Goal: Register for event/course

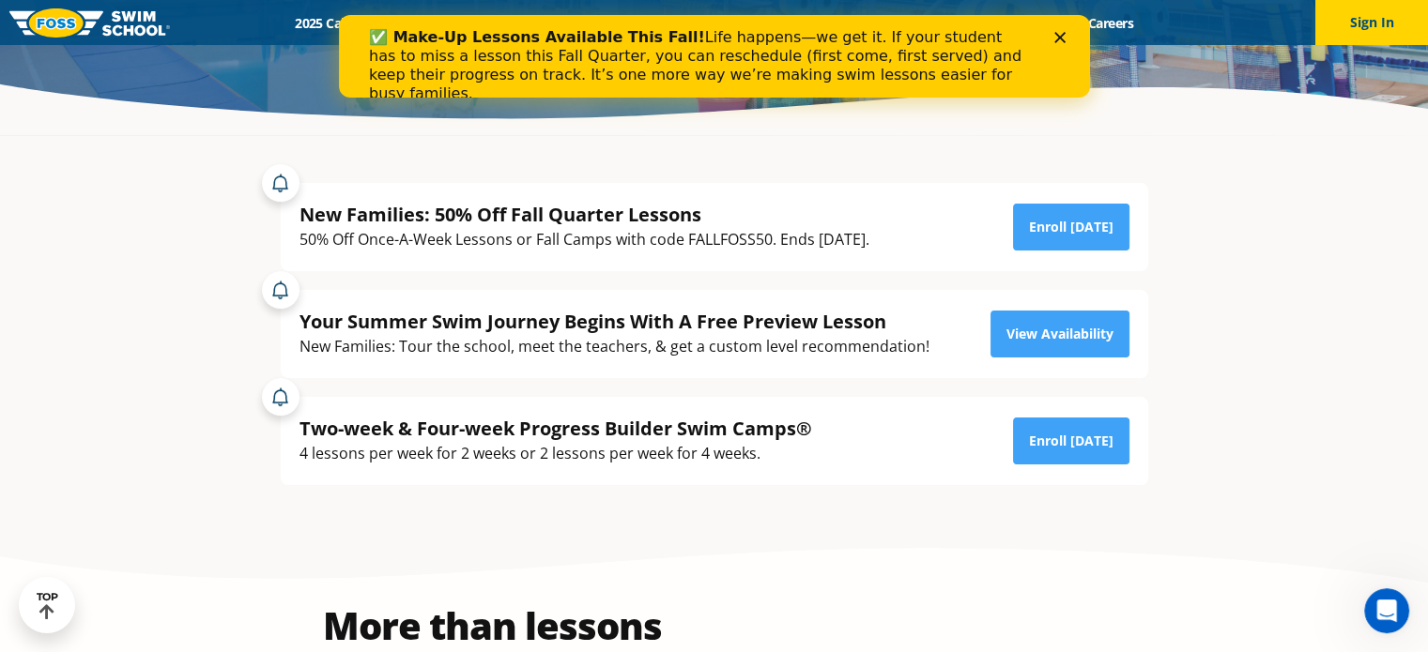
scroll to position [330, 0]
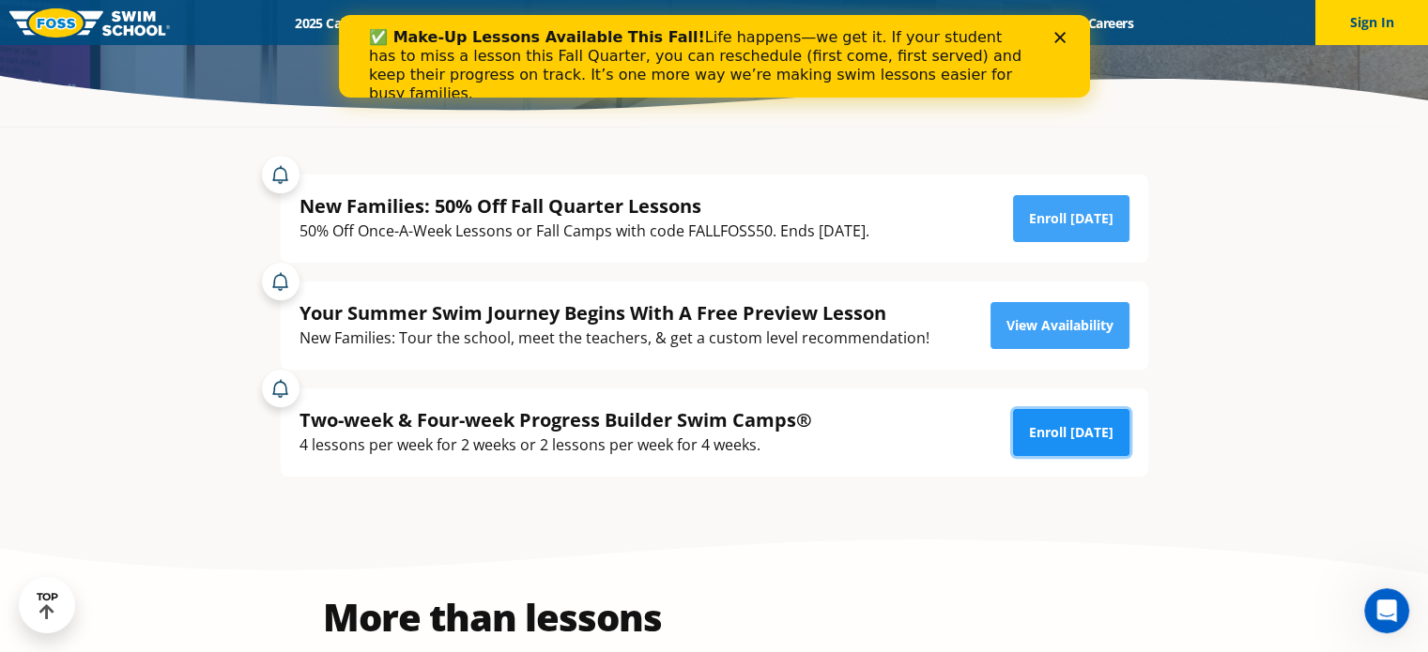
click at [1094, 435] on link "Enroll Today" at bounding box center [1071, 432] width 116 height 47
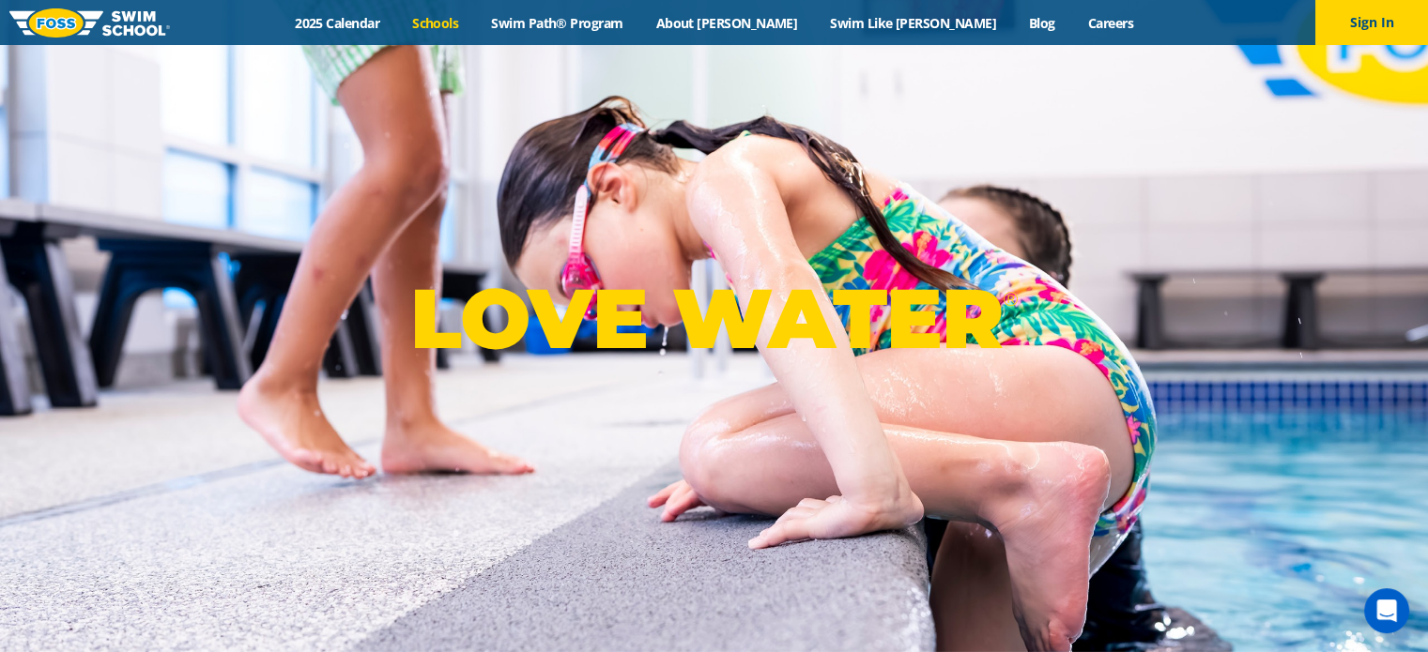
click at [475, 26] on link "Schools" at bounding box center [435, 23] width 79 height 18
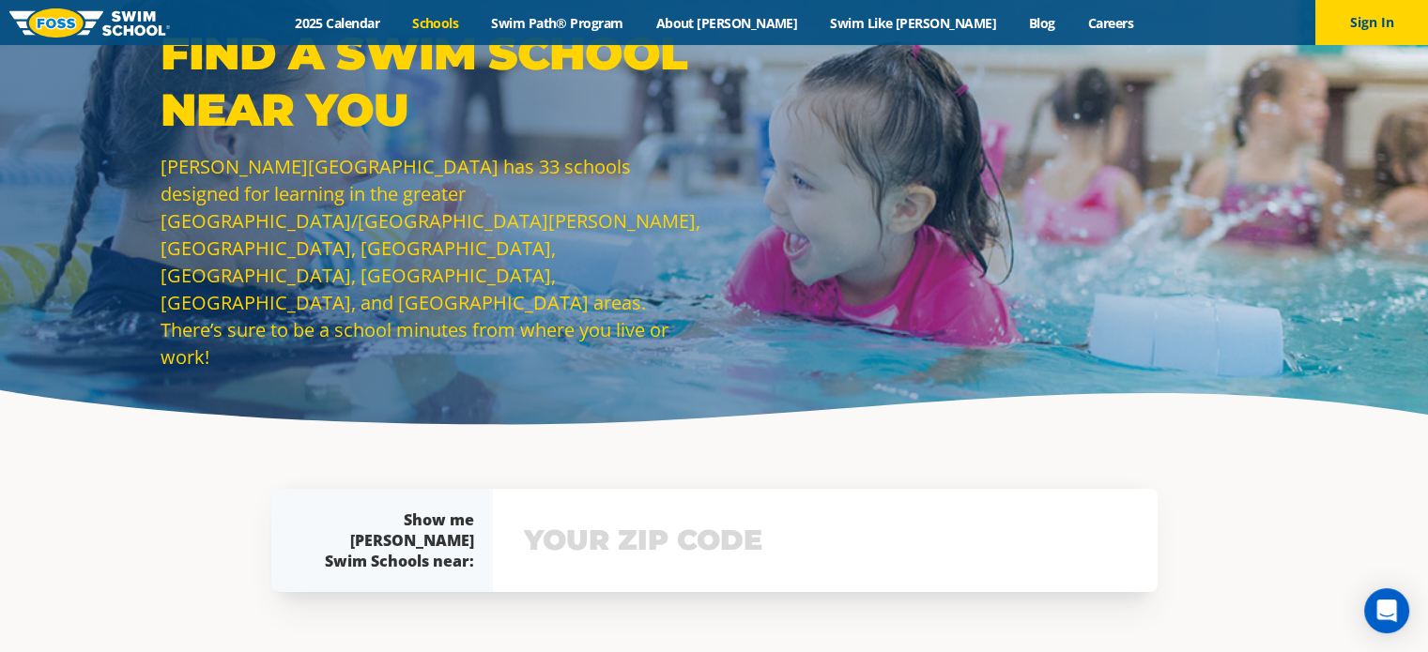
click at [697, 563] on div "View school & class schedule" at bounding box center [825, 540] width 665 height 103
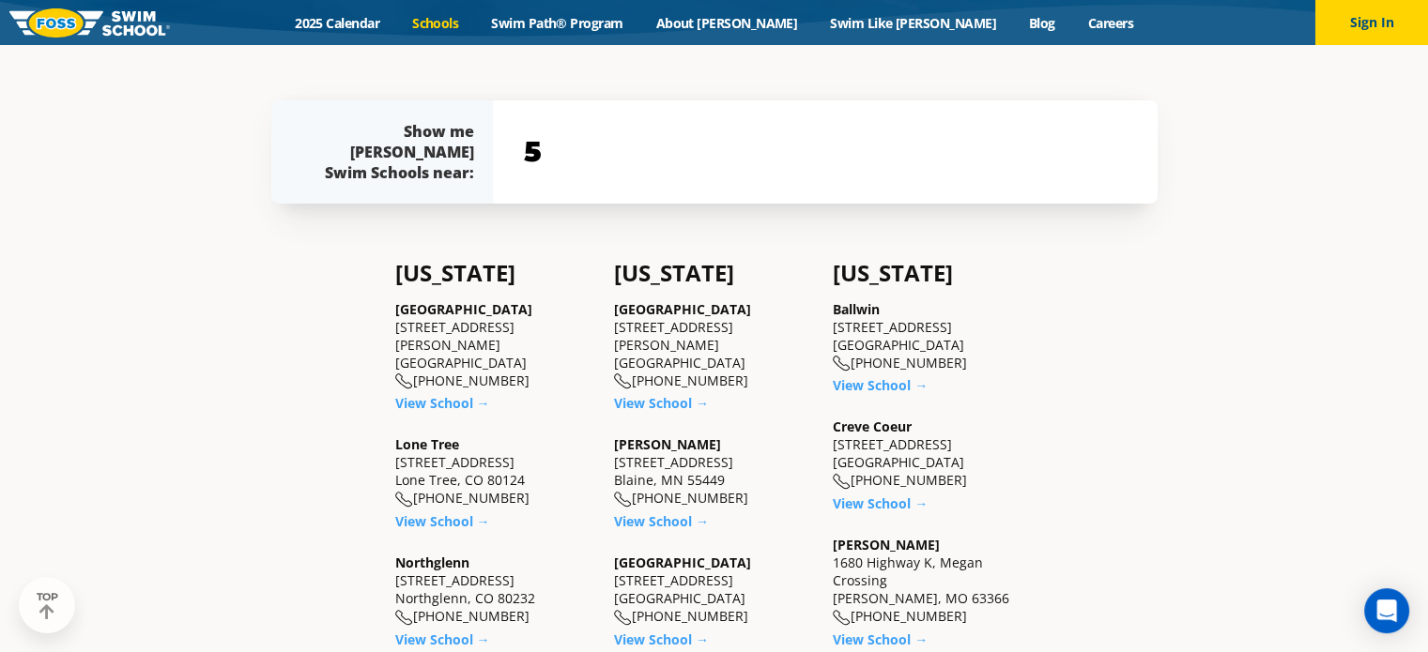
scroll to position [410, 0]
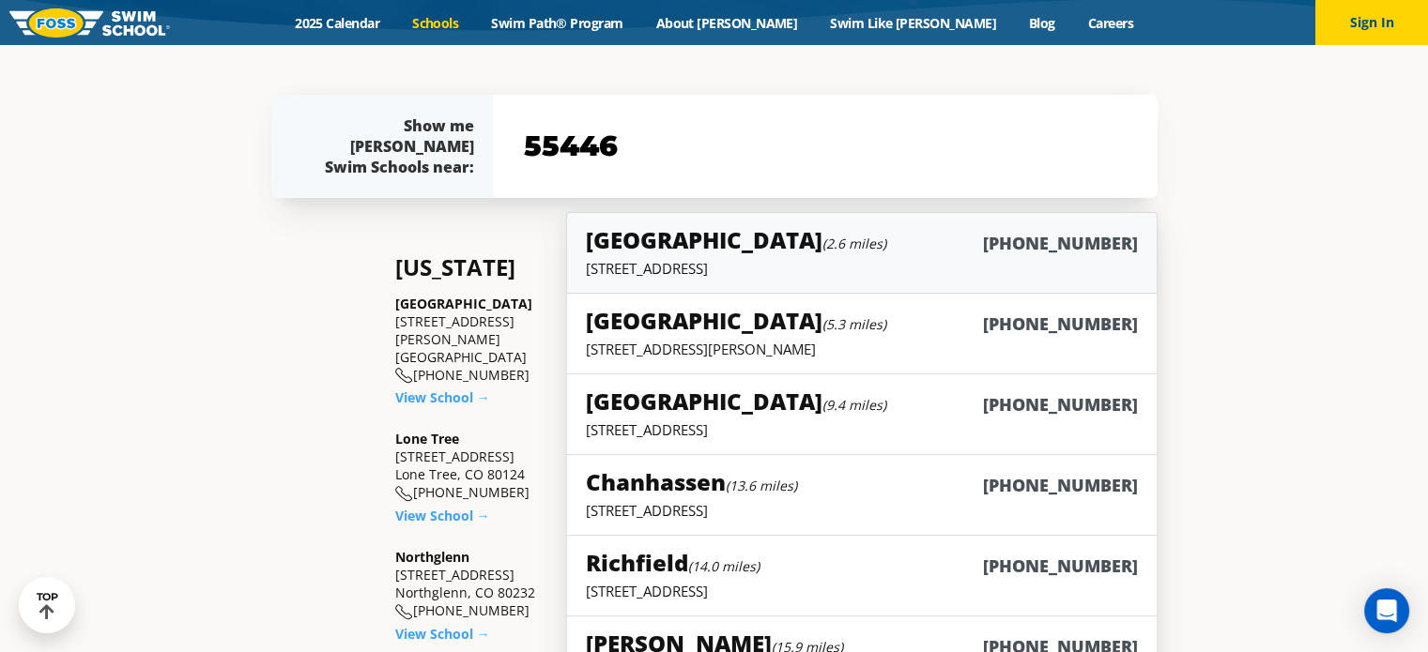
type input "55446"
click at [669, 241] on h5 "Plymouth (2.6 miles)" at bounding box center [736, 239] width 300 height 31
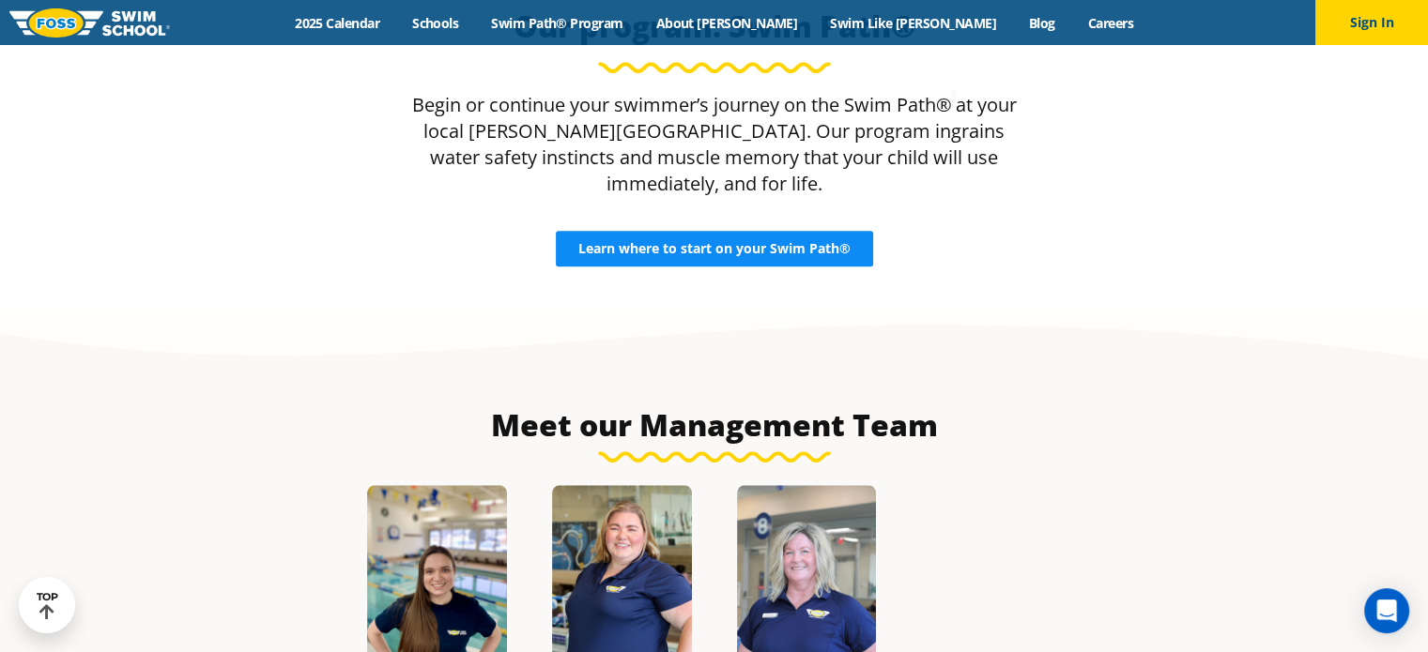
scroll to position [1790, 0]
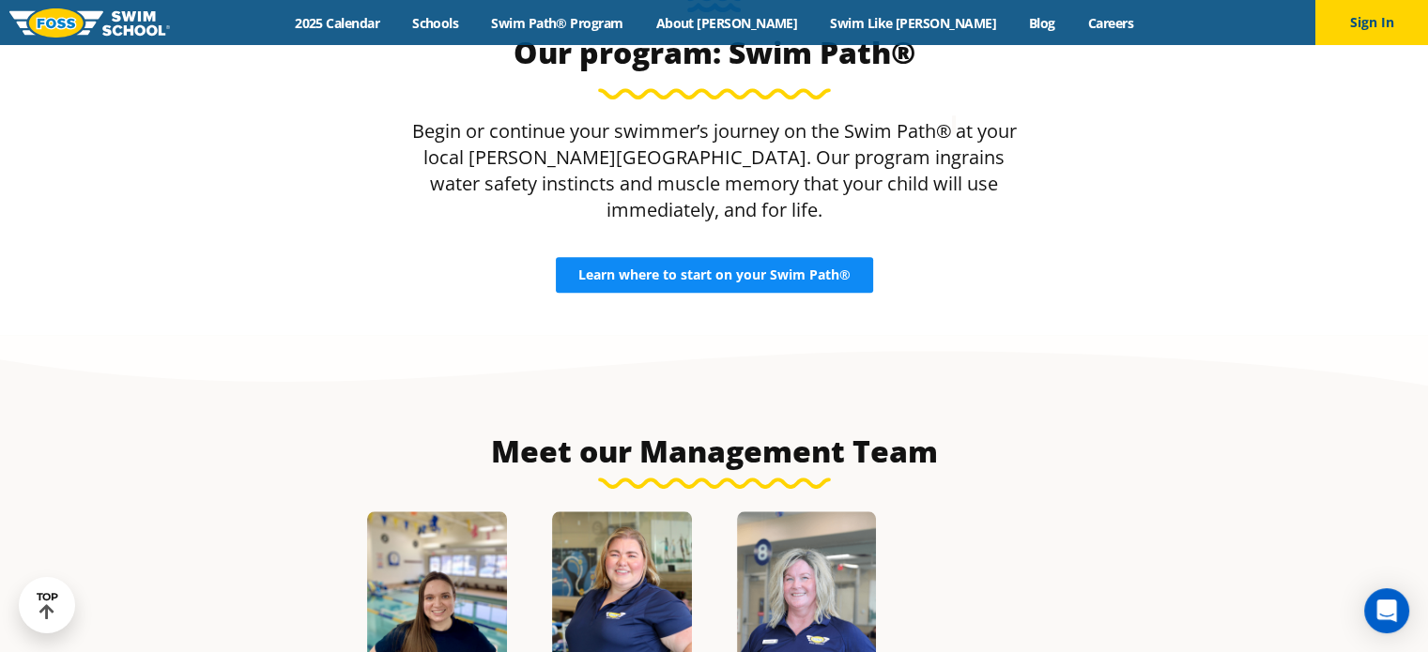
click at [705, 268] on span "Learn where to start on your Swim Path®" at bounding box center [714, 274] width 272 height 13
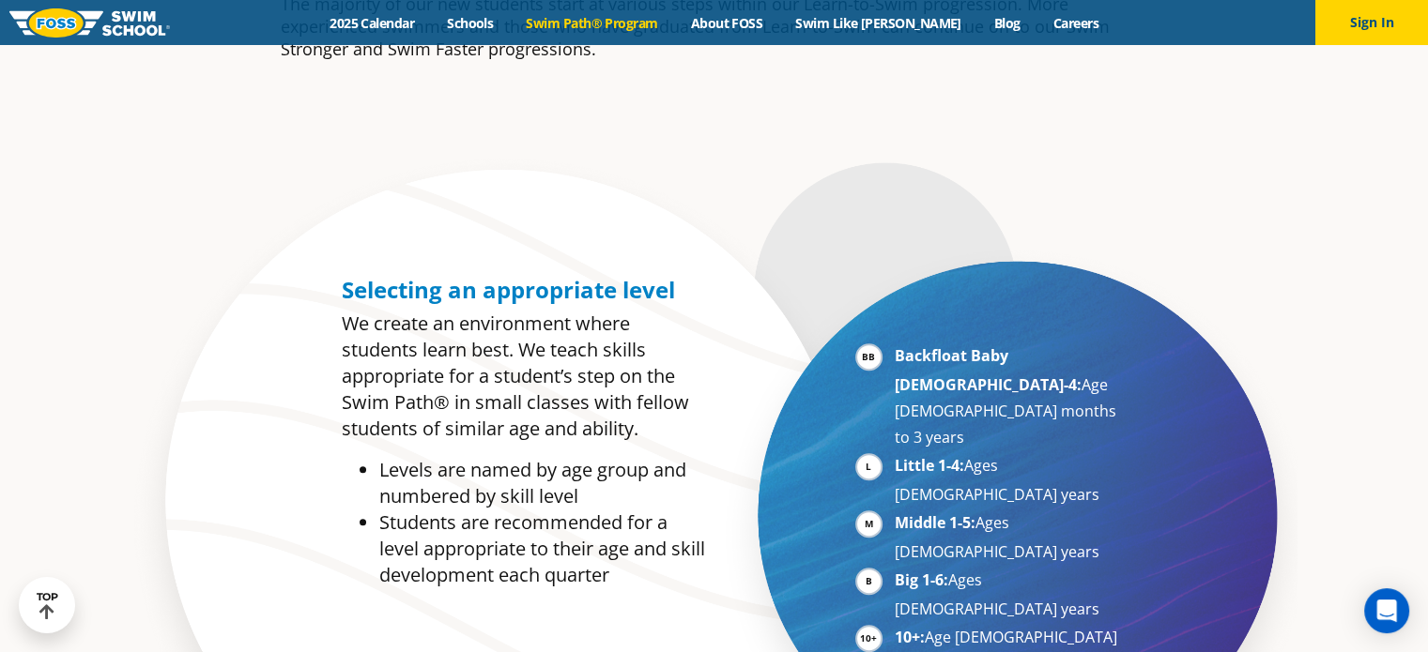
scroll to position [789, 0]
